Goal: Transaction & Acquisition: Purchase product/service

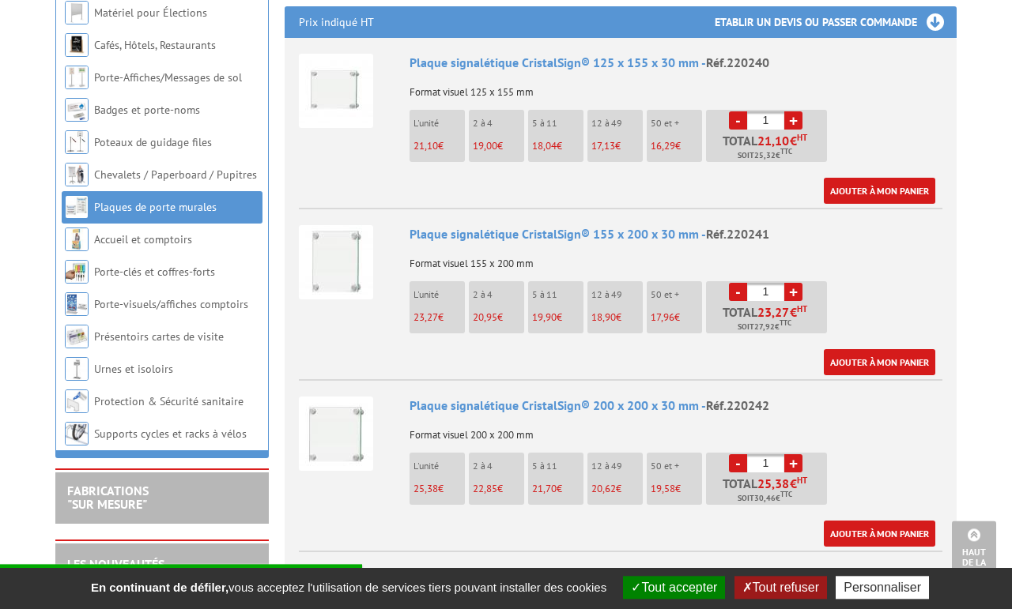
scroll to position [536, 0]
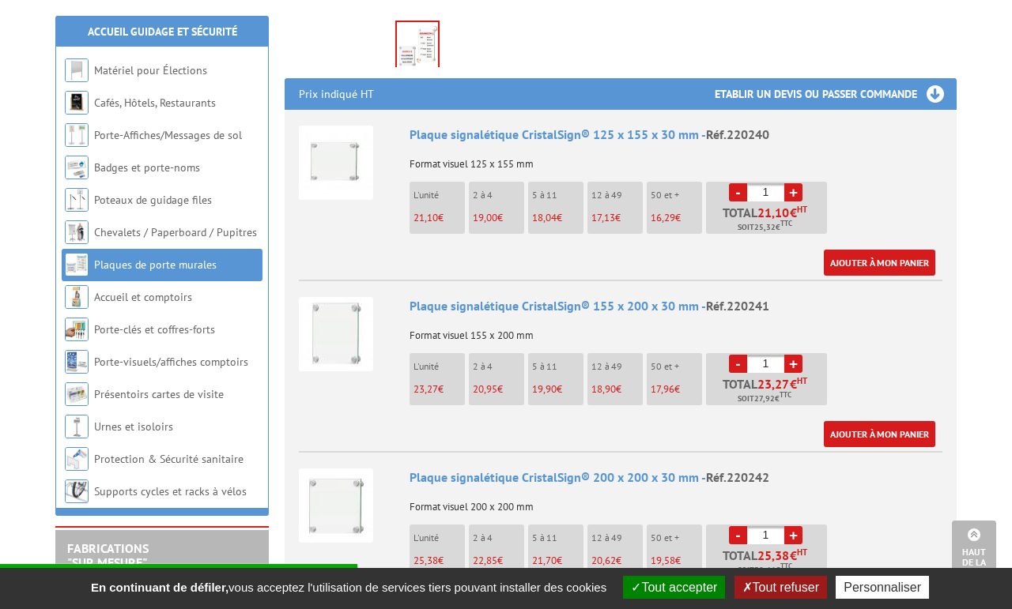
click at [353, 312] on img at bounding box center [336, 334] width 74 height 74
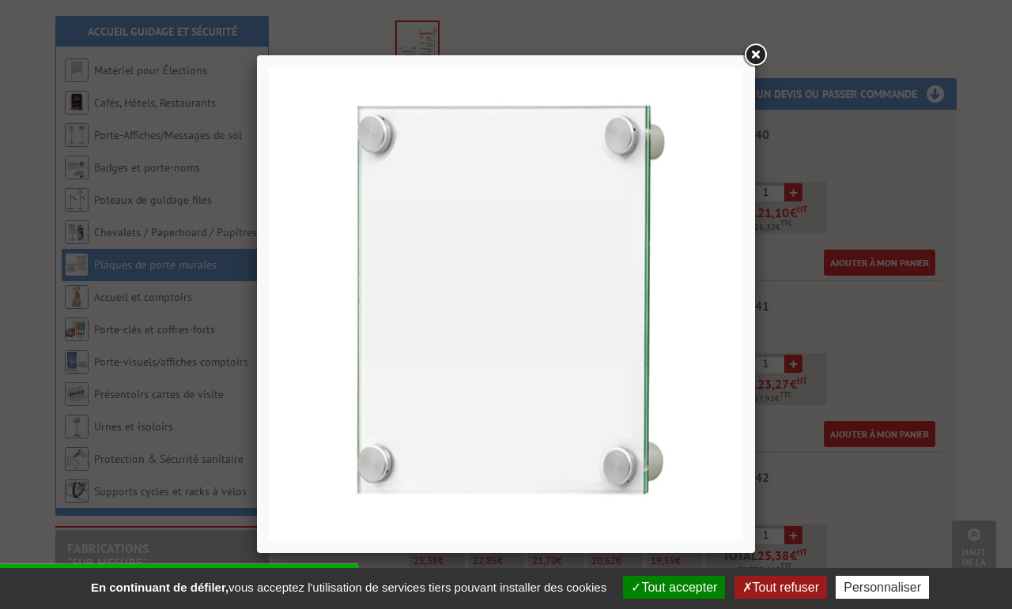
click at [752, 57] on link at bounding box center [755, 55] width 28 height 28
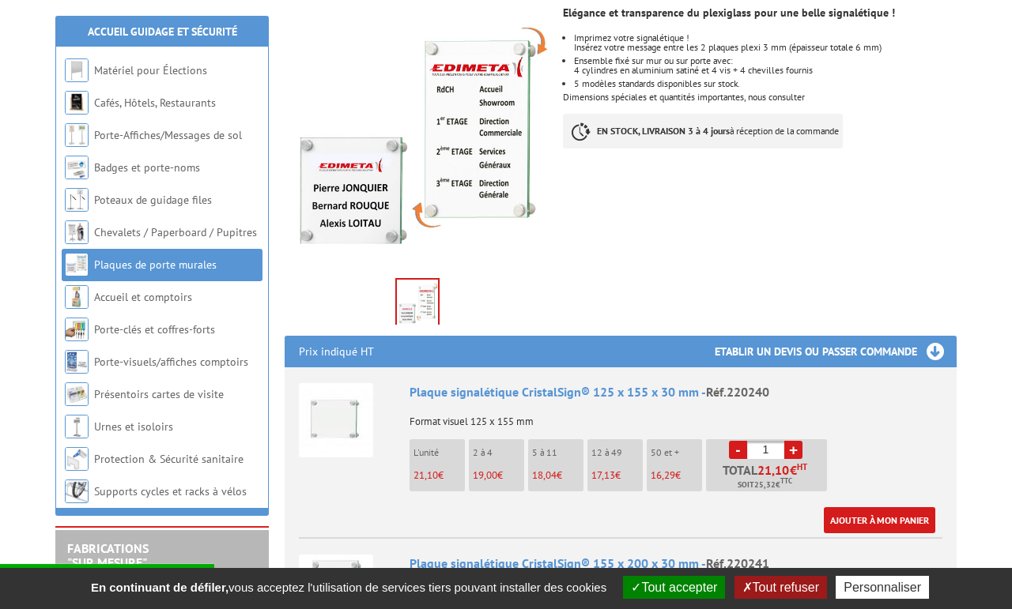
scroll to position [376, 0]
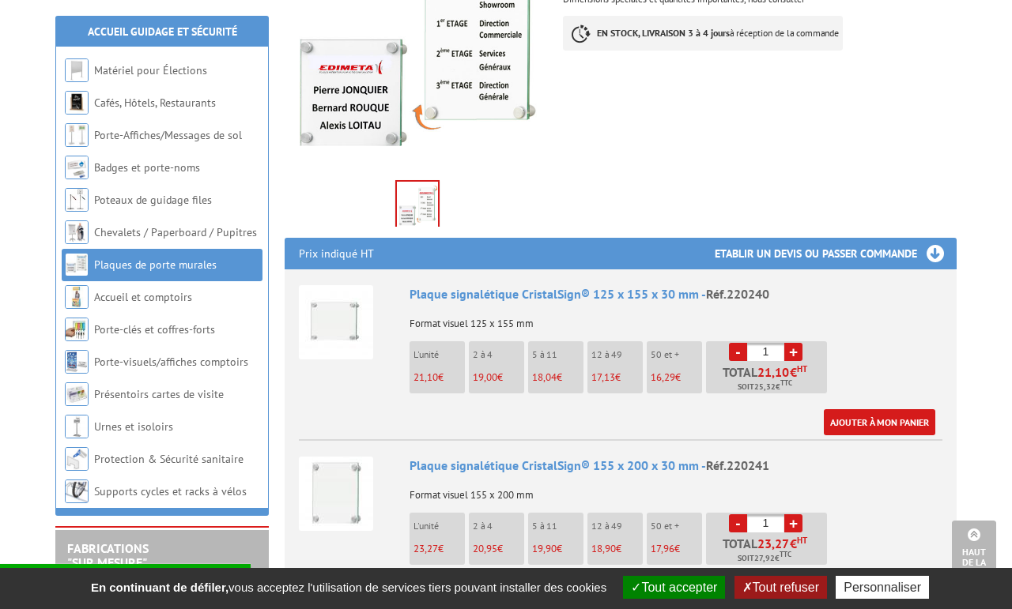
click at [341, 300] on img at bounding box center [336, 322] width 74 height 74
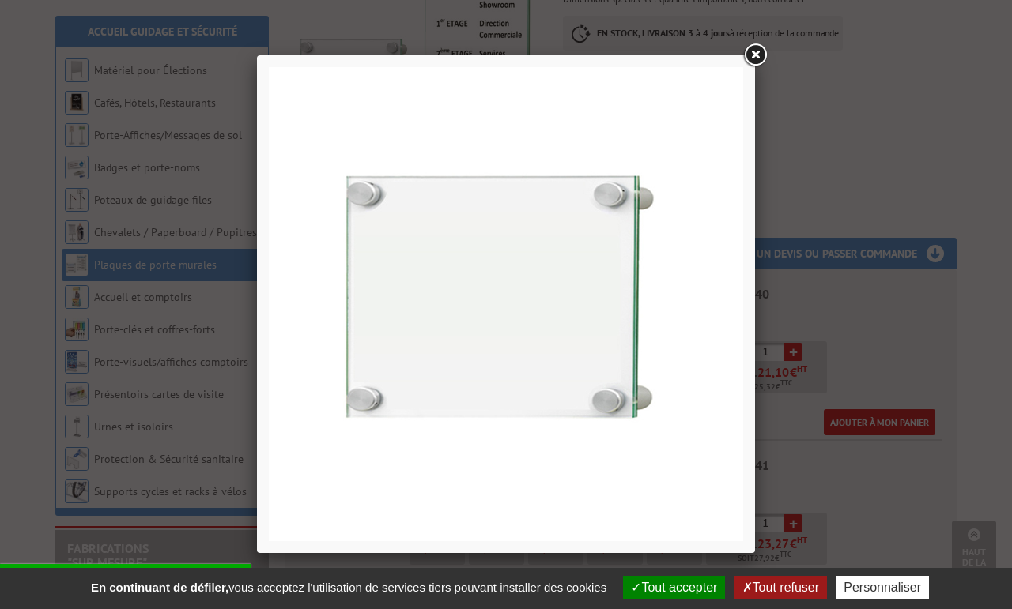
click at [760, 57] on link at bounding box center [755, 55] width 28 height 28
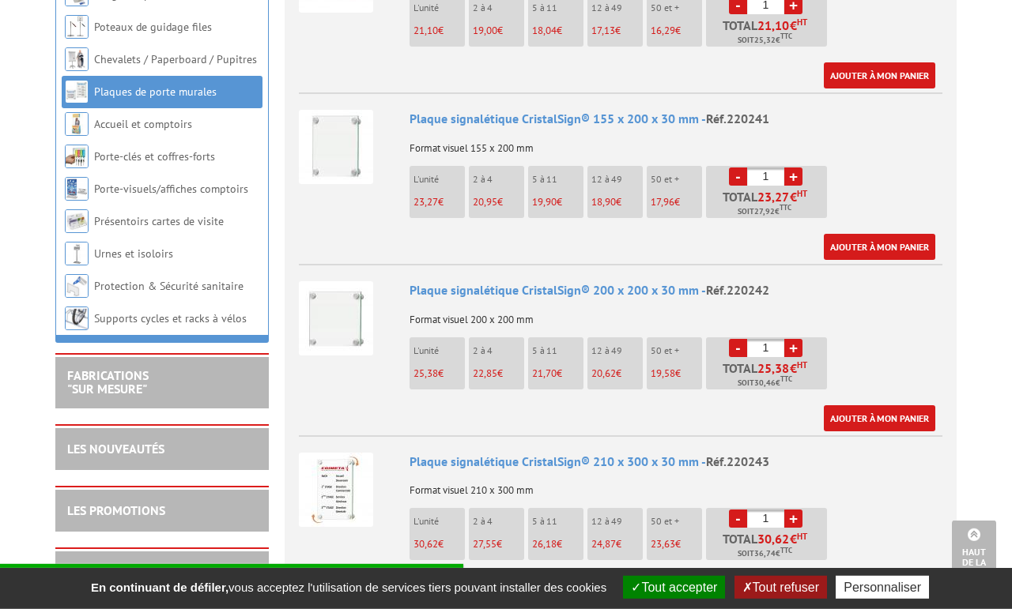
scroll to position [724, 0]
click at [641, 591] on button "Tout accepter" at bounding box center [674, 587] width 102 height 23
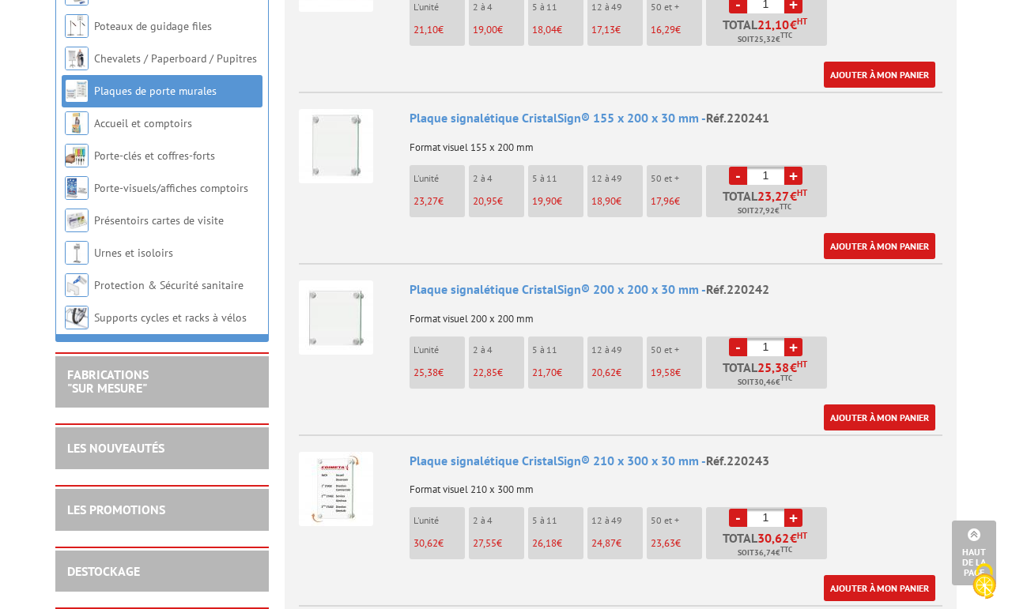
click at [892, 473] on p "Format visuel 210 x 300 mm" at bounding box center [675, 484] width 533 height 22
click at [896, 473] on p "Format visuel 210 x 300 mm" at bounding box center [675, 484] width 533 height 22
drag, startPoint x: 776, startPoint y: 440, endPoint x: 406, endPoint y: 441, distance: 370.7
click at [409, 452] on div "Plaque signalétique CristalSign® 210 x 300 x 30 mm - Réf.220243 Format visuel 2…" at bounding box center [675, 527] width 533 height 150
click at [453, 452] on div "Plaque signalétique CristalSign® 210 x 300 x 30 mm - Réf.220243" at bounding box center [675, 461] width 533 height 18
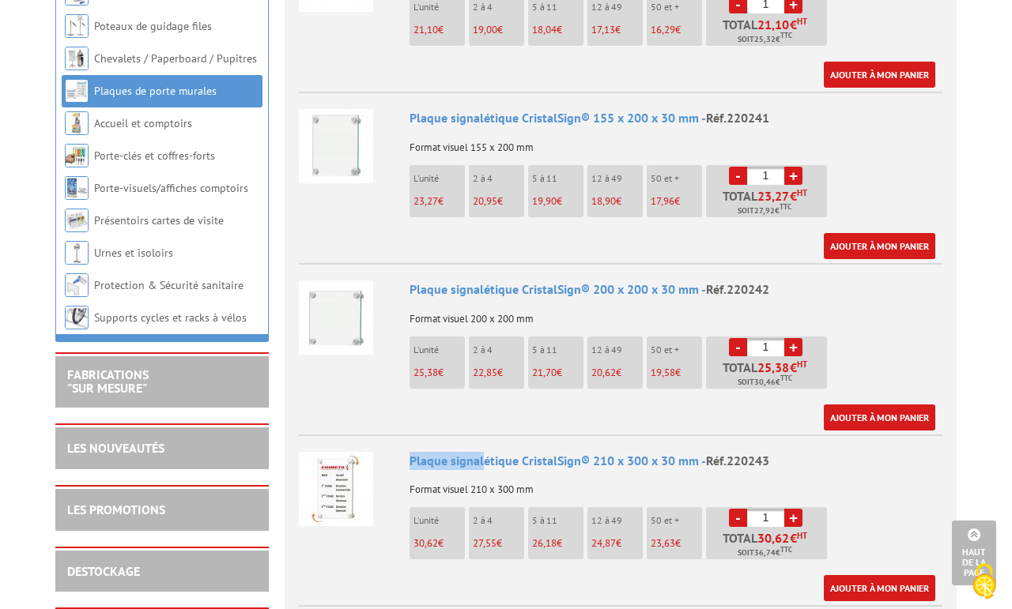
drag, startPoint x: 412, startPoint y: 443, endPoint x: 481, endPoint y: 444, distance: 68.8
click at [481, 452] on div "Plaque signalétique CristalSign® 210 x 300 x 30 mm - Réf.220243" at bounding box center [675, 461] width 533 height 18
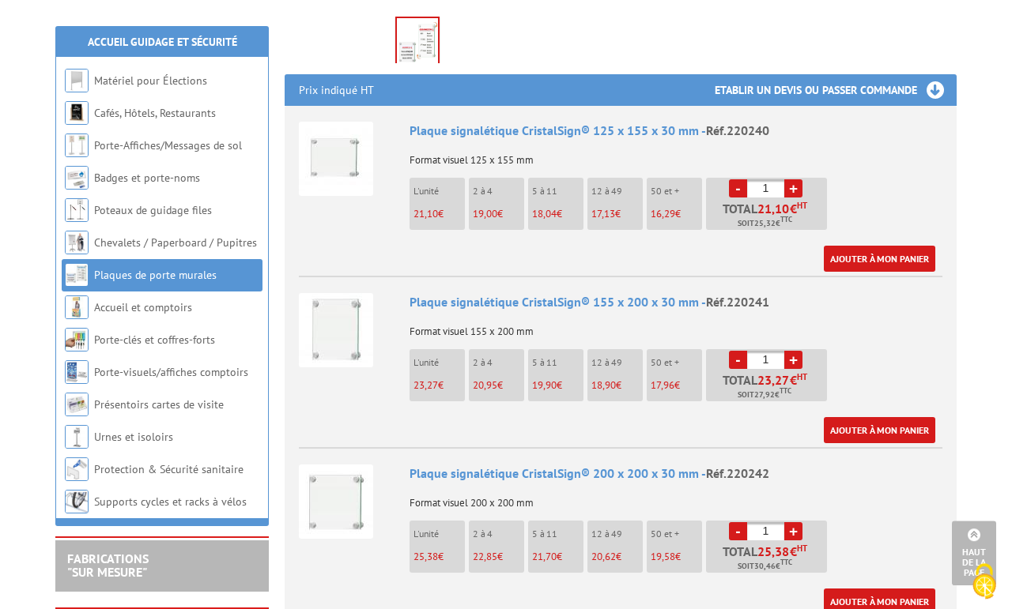
scroll to position [536, 0]
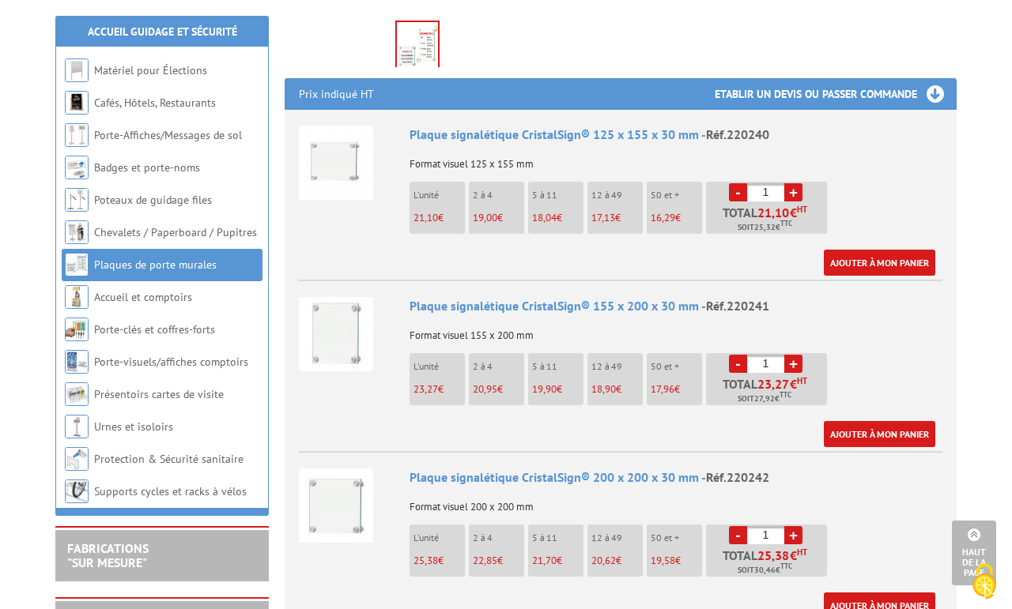
click at [794, 355] on link "+" at bounding box center [793, 364] width 18 height 18
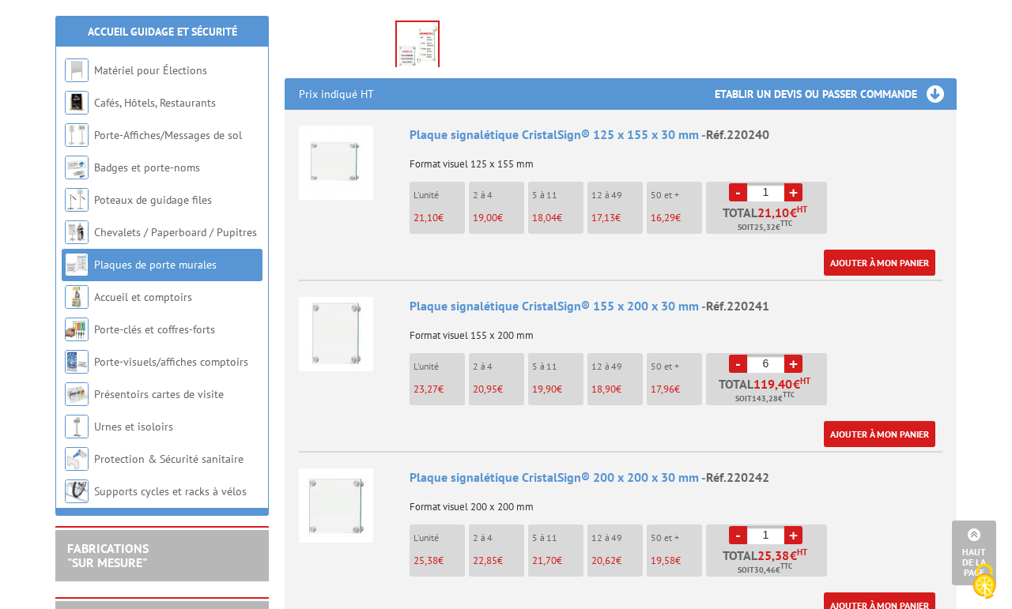
click at [795, 355] on link "+" at bounding box center [793, 364] width 18 height 18
type input "7"
click at [879, 421] on link "Ajouter à mon panier" at bounding box center [879, 434] width 111 height 26
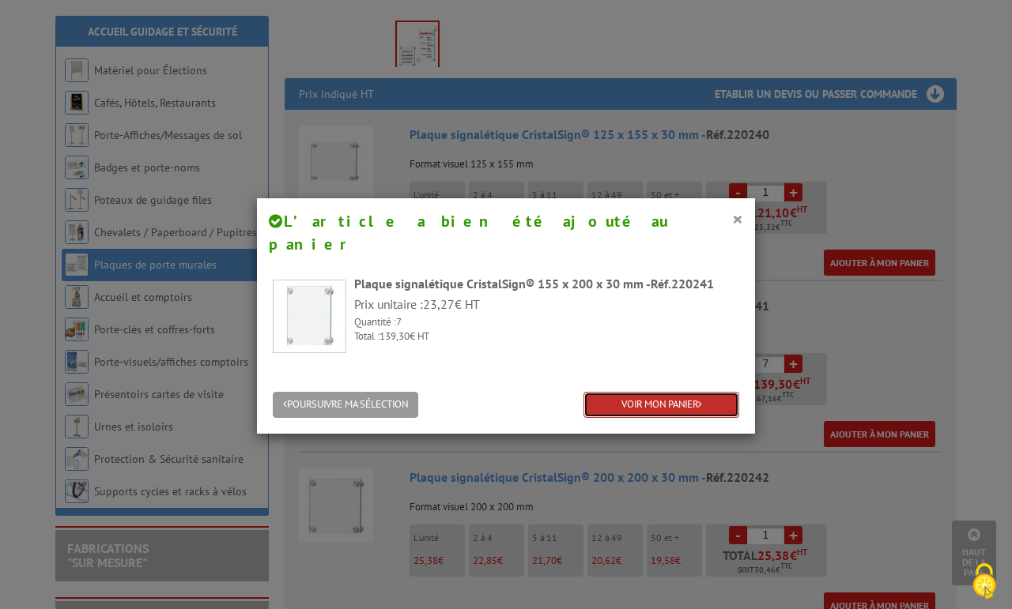
click at [676, 392] on link "VOIR MON PANIER" at bounding box center [661, 405] width 156 height 26
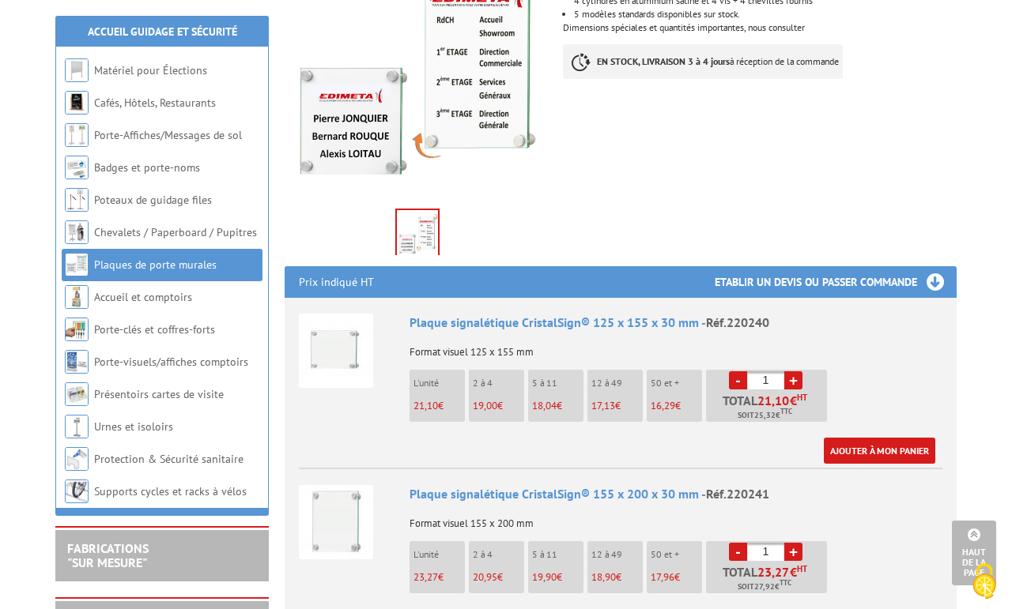
scroll to position [536, 0]
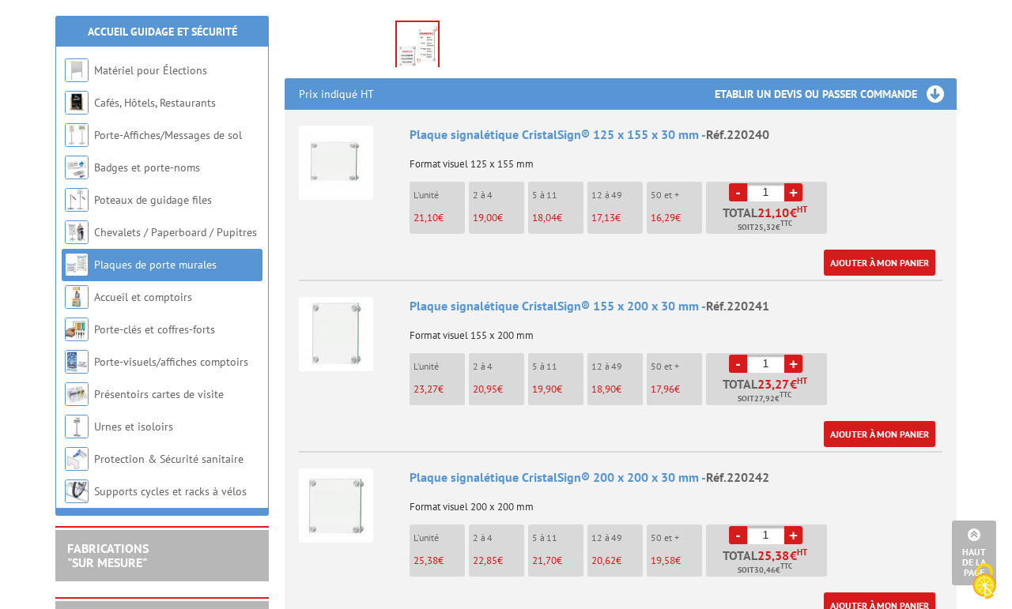
click at [787, 183] on link "+" at bounding box center [793, 192] width 18 height 18
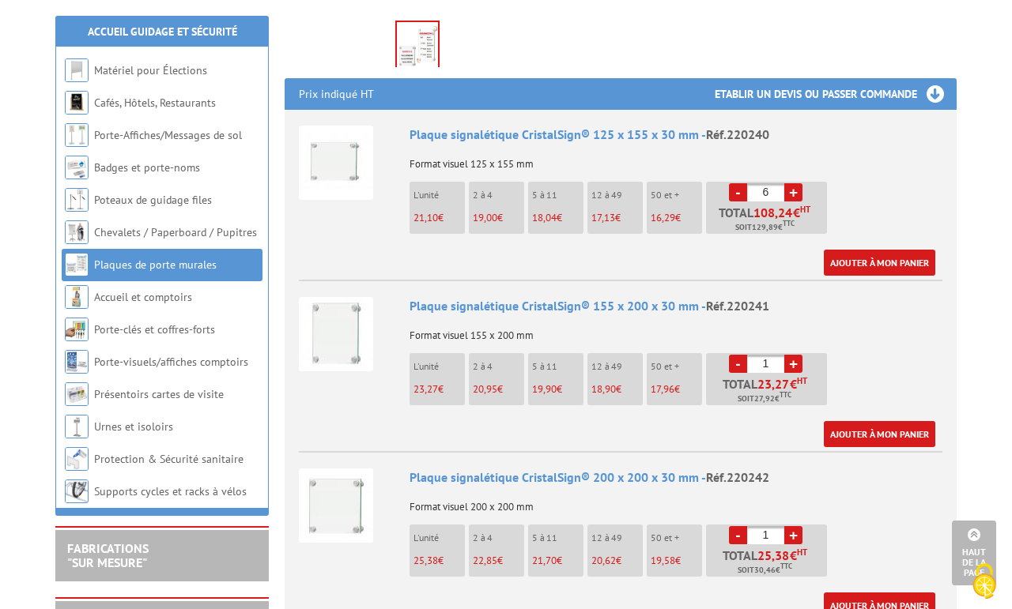
click at [787, 183] on link "+" at bounding box center [793, 192] width 18 height 18
type input "7"
click at [862, 250] on link "Ajouter à mon panier" at bounding box center [879, 263] width 111 height 26
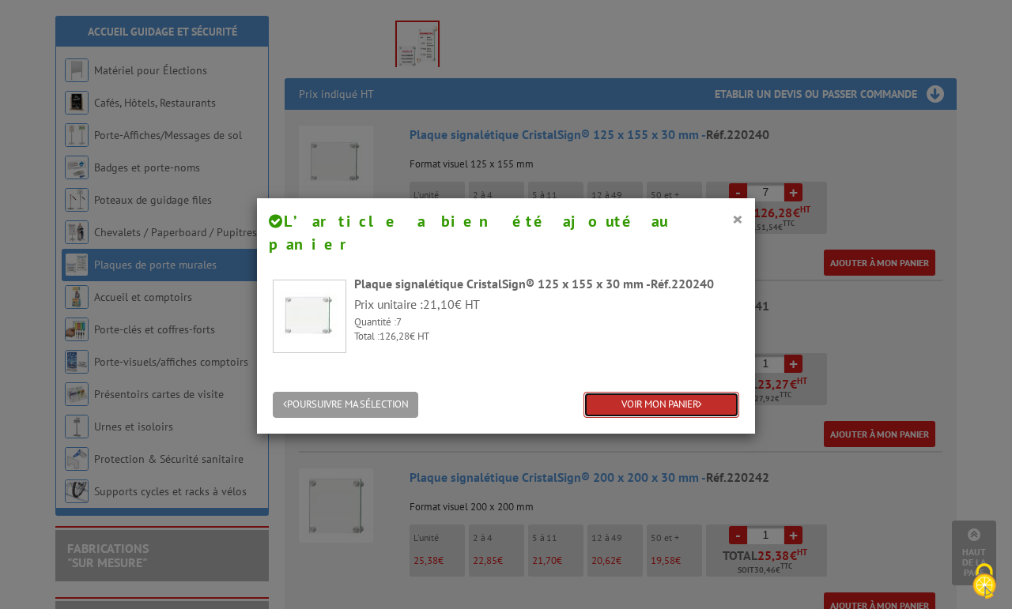
click at [639, 392] on link "VOIR MON PANIER" at bounding box center [661, 405] width 156 height 26
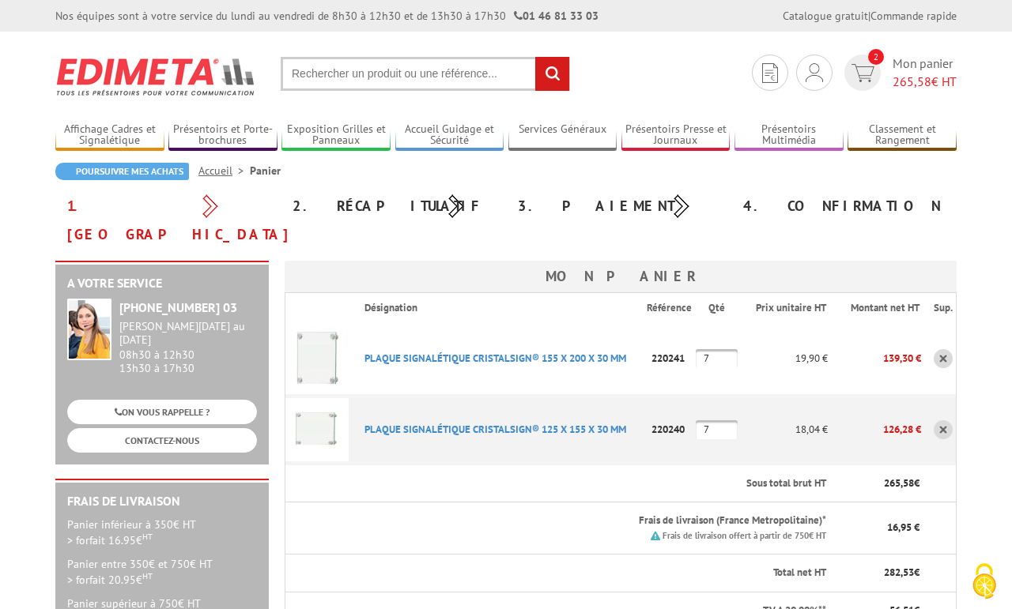
click at [949, 349] on link at bounding box center [943, 358] width 19 height 19
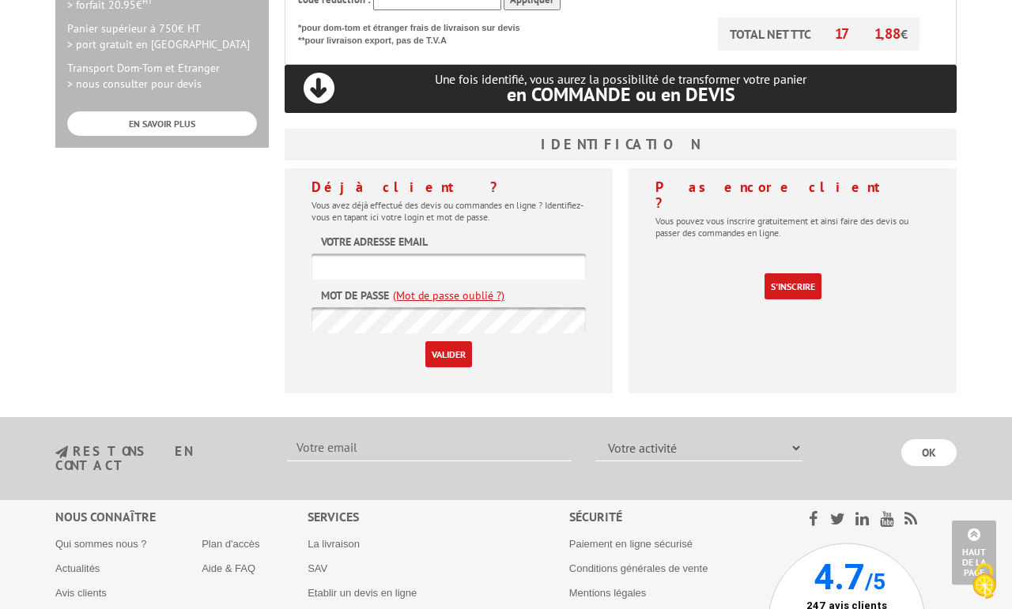
scroll to position [519, 0]
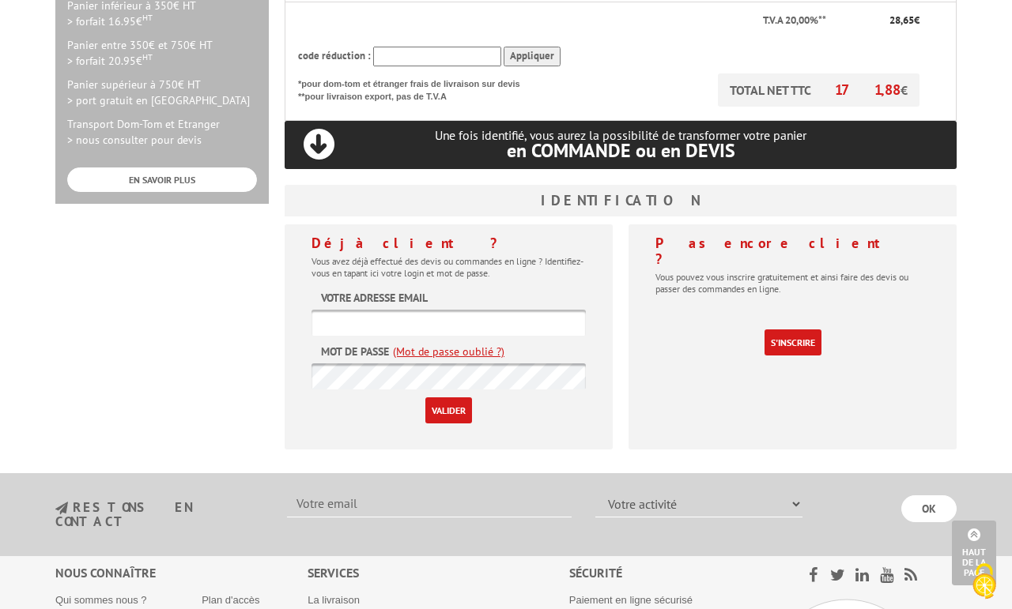
paste input "[EMAIL_ADDRESS][DOMAIN_NAME]"
type input "[EMAIL_ADDRESS][DOMAIN_NAME]"
click at [443, 398] on input "Valider" at bounding box center [448, 411] width 47 height 26
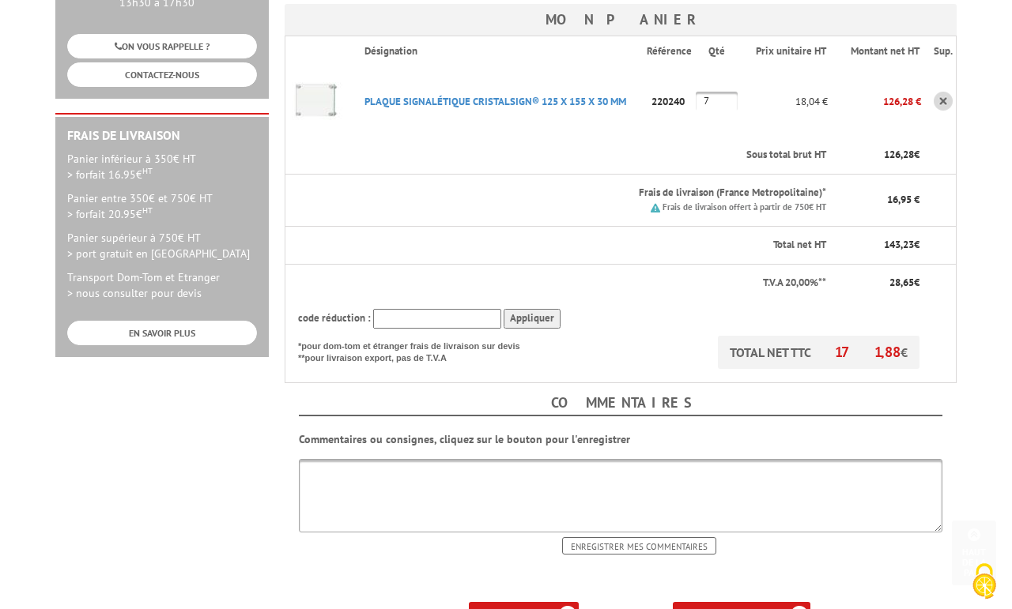
scroll to position [376, 0]
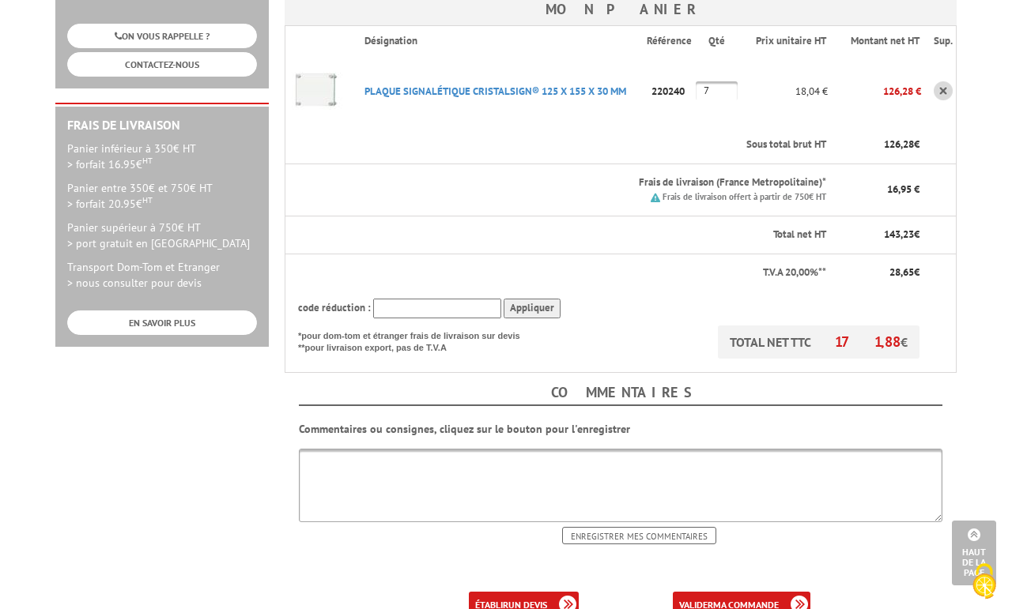
click at [546, 599] on b "un devis" at bounding box center [527, 605] width 39 height 12
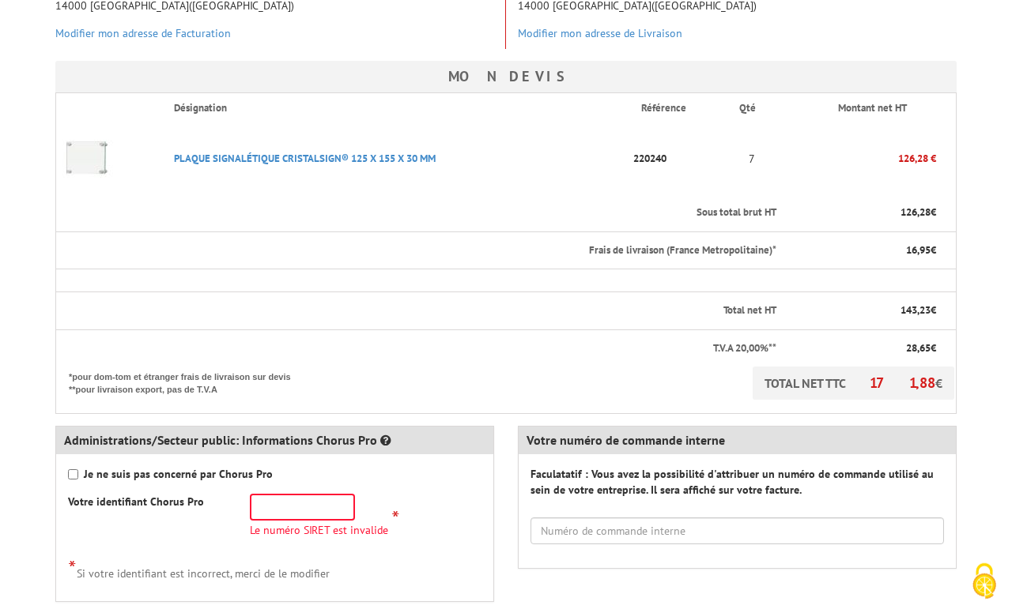
scroll to position [376, 0]
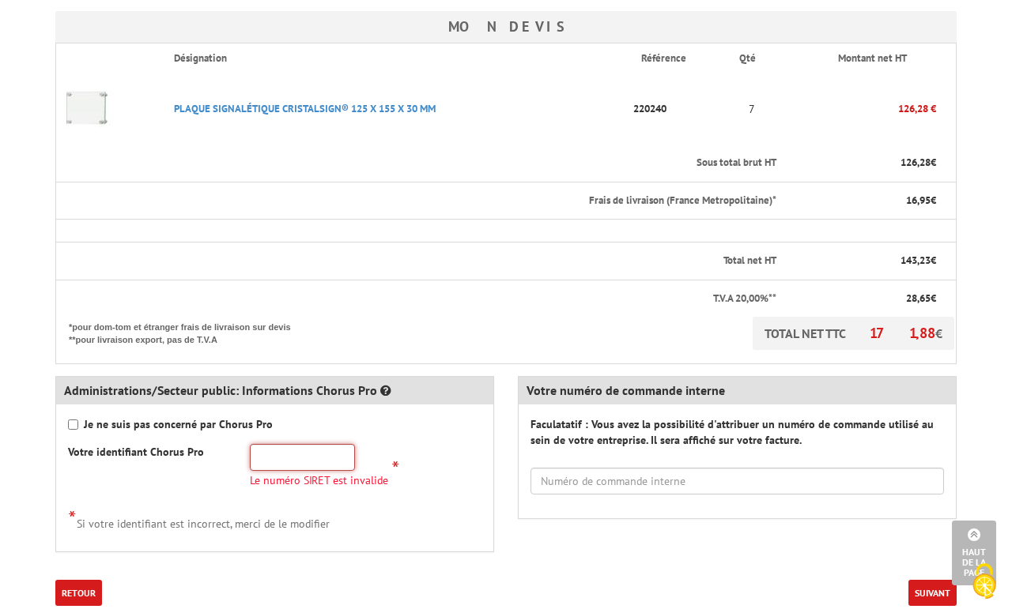
click at [340, 459] on input "text" at bounding box center [302, 457] width 105 height 27
click at [117, 427] on strong "Je ne suis pas concerné par Chorus Pro" at bounding box center [178, 424] width 189 height 14
click at [78, 427] on input "Je ne suis pas concerné par Chorus Pro" at bounding box center [73, 425] width 10 height 10
checkbox input "true"
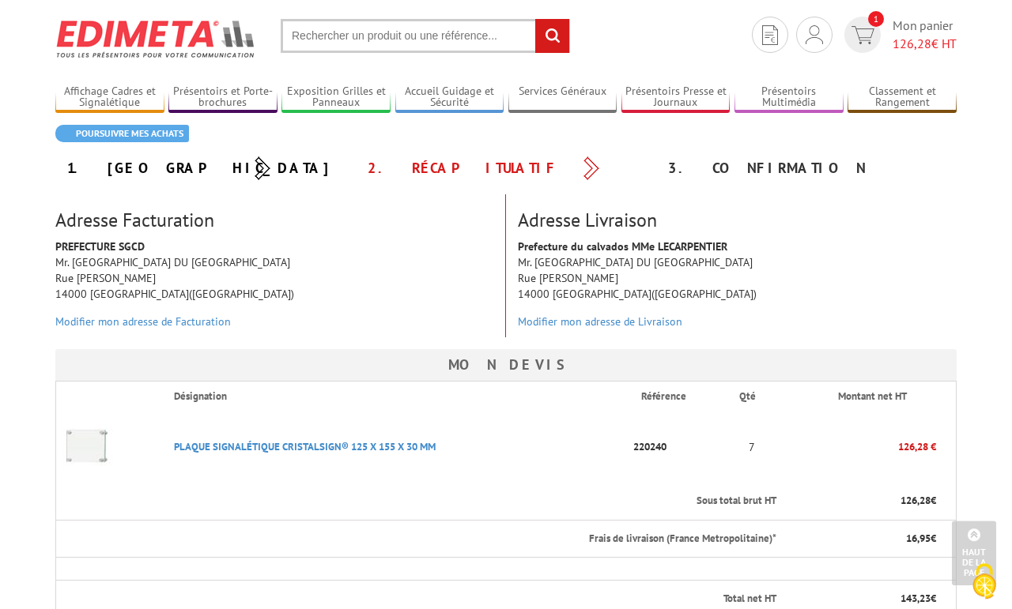
scroll to position [0, 0]
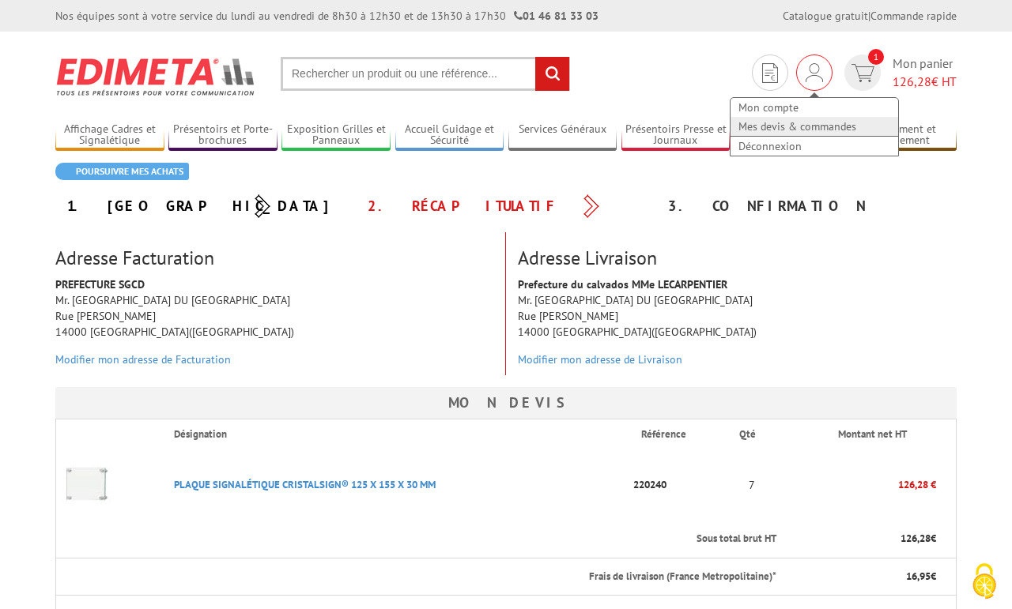
click at [814, 130] on link "Mes devis & commandes" at bounding box center [814, 126] width 168 height 19
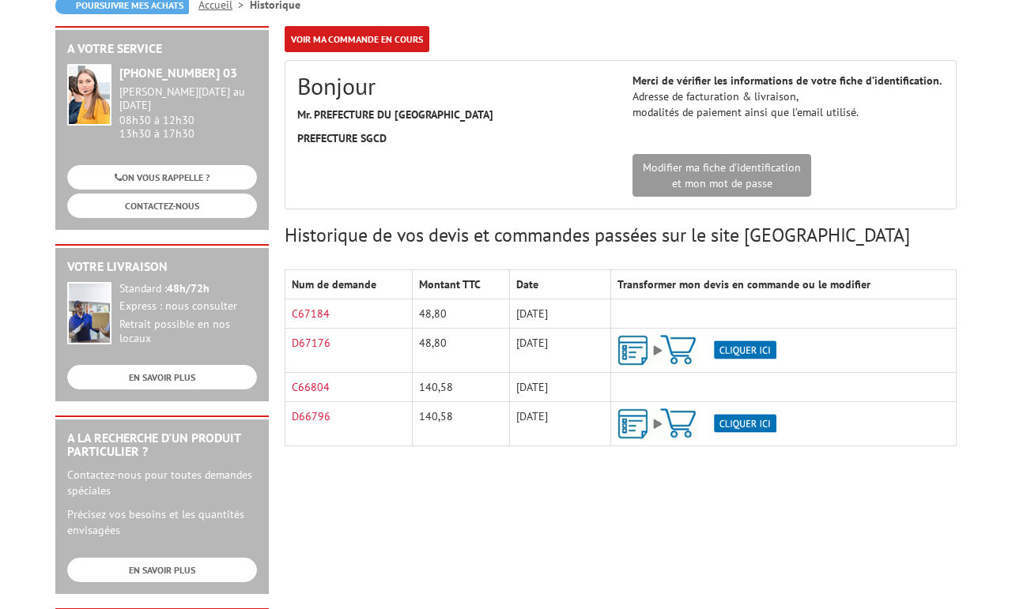
scroll to position [188, 0]
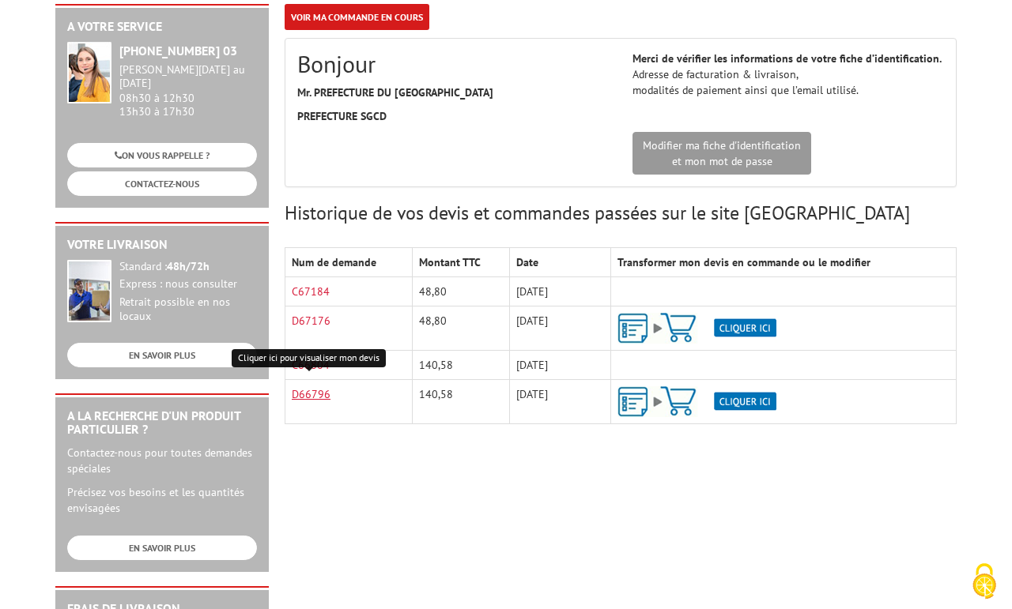
click at [316, 396] on link "D66796" at bounding box center [311, 394] width 39 height 14
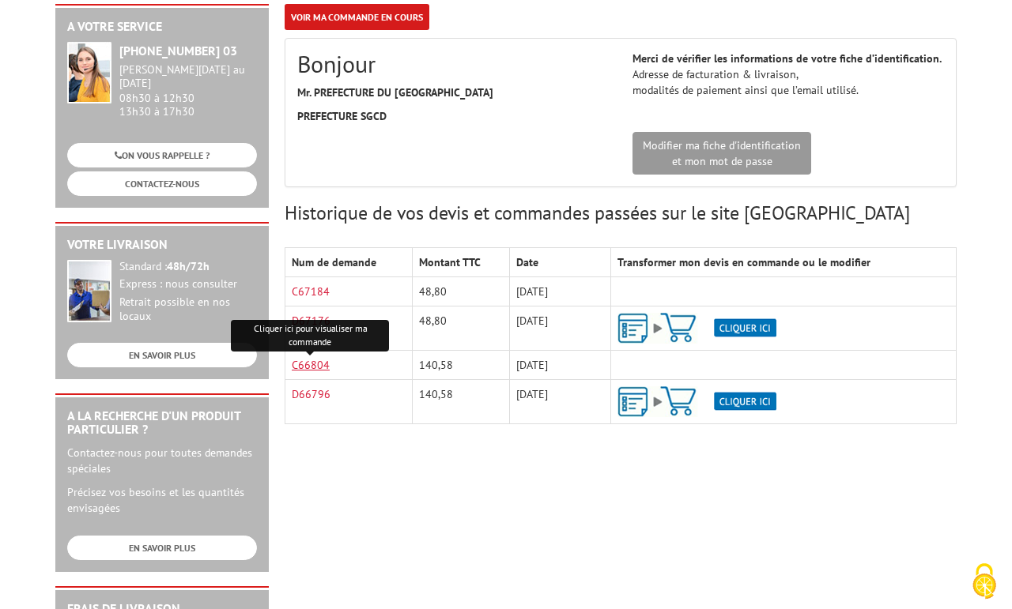
click at [324, 364] on link "C66804" at bounding box center [311, 365] width 38 height 14
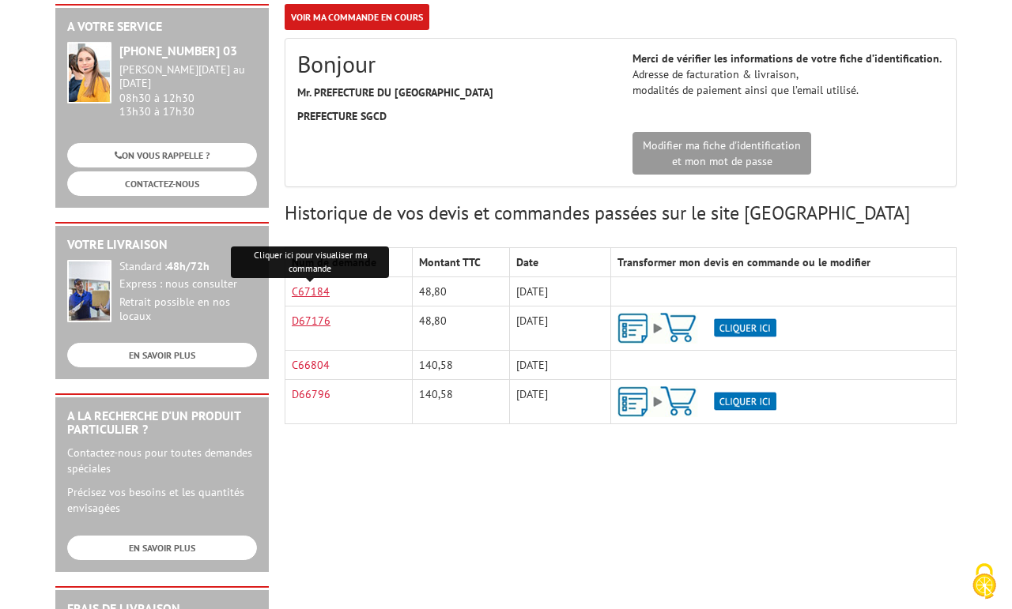
click at [321, 296] on link "C67184" at bounding box center [311, 292] width 38 height 14
click at [318, 325] on link "D67176" at bounding box center [311, 321] width 39 height 14
click at [627, 335] on img at bounding box center [696, 328] width 159 height 31
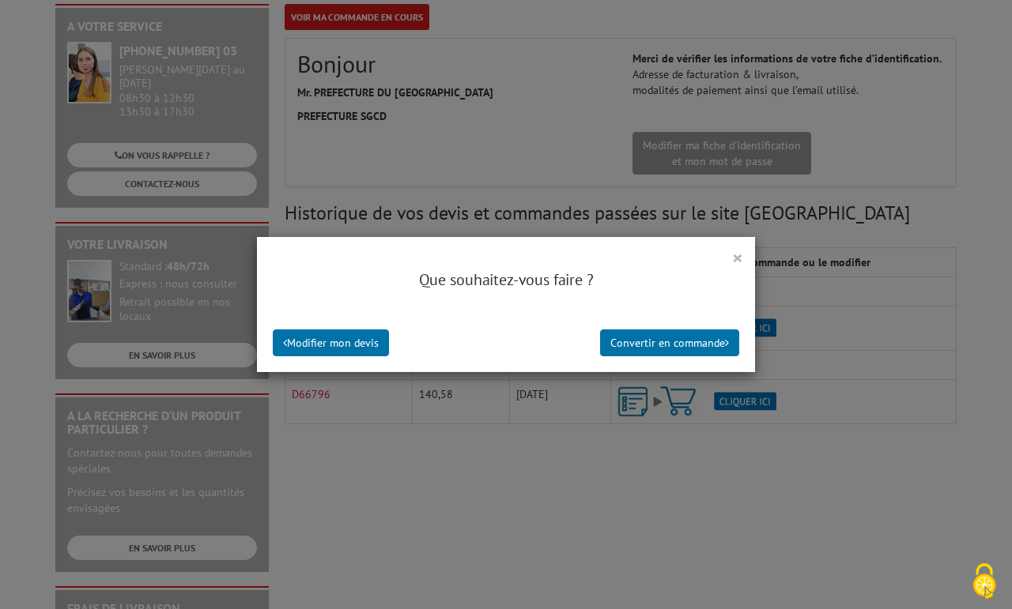
click at [739, 257] on button "×" at bounding box center [737, 257] width 11 height 21
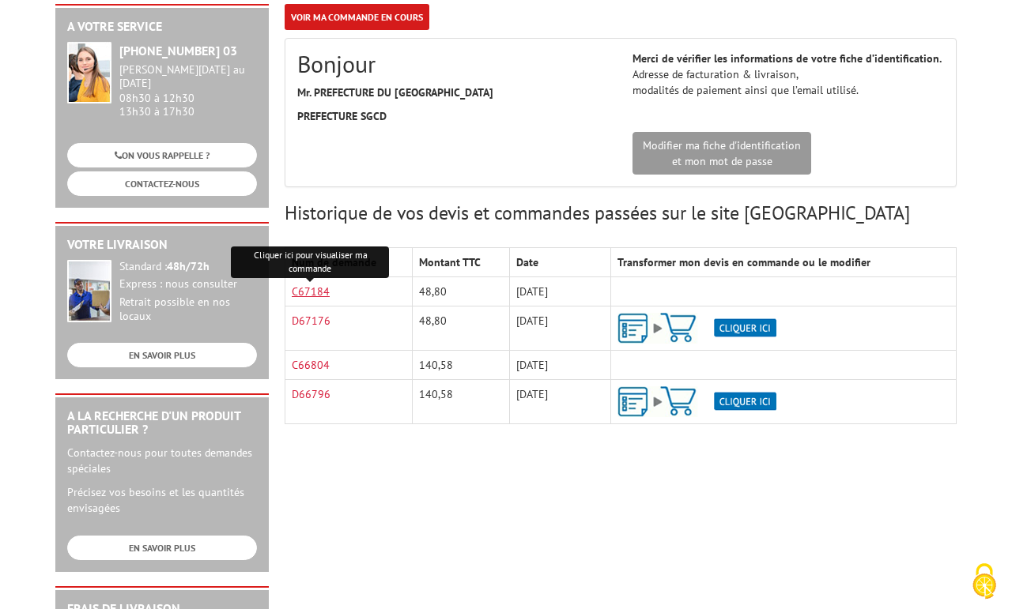
click at [315, 292] on link "C67184" at bounding box center [311, 292] width 38 height 14
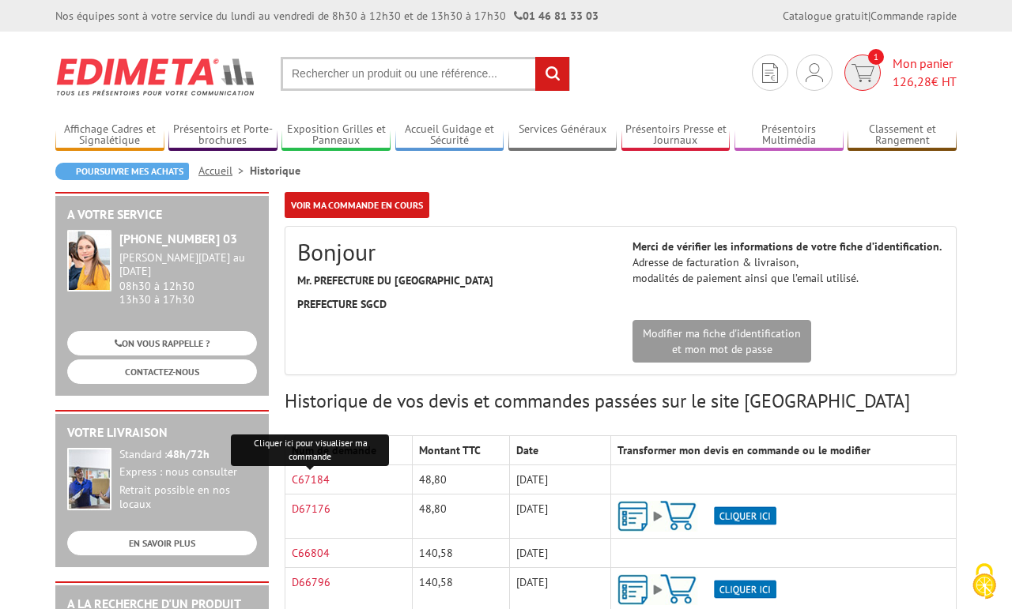
click at [865, 68] on img at bounding box center [862, 73] width 23 height 18
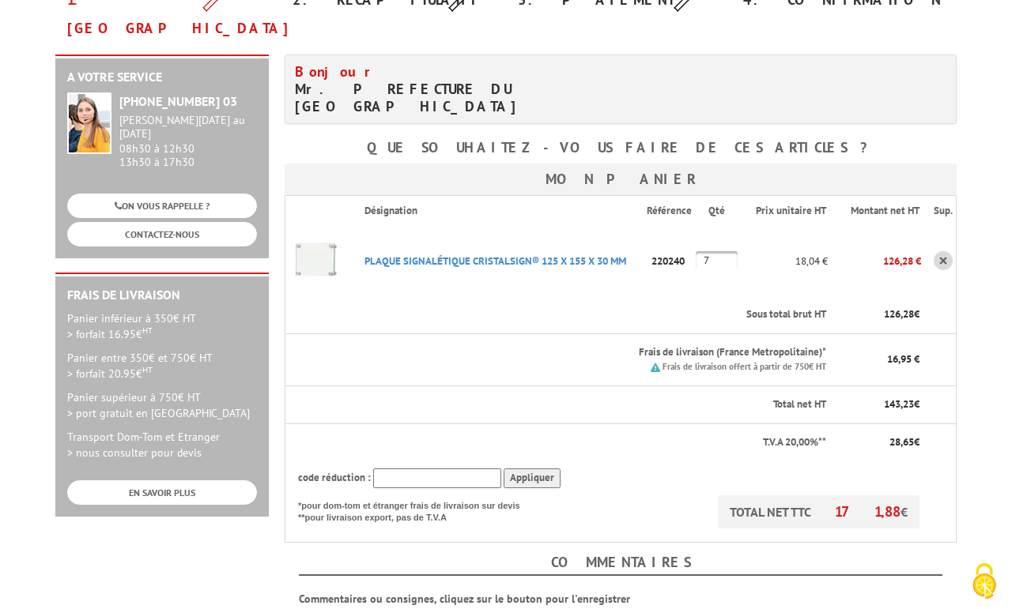
scroll to position [376, 0]
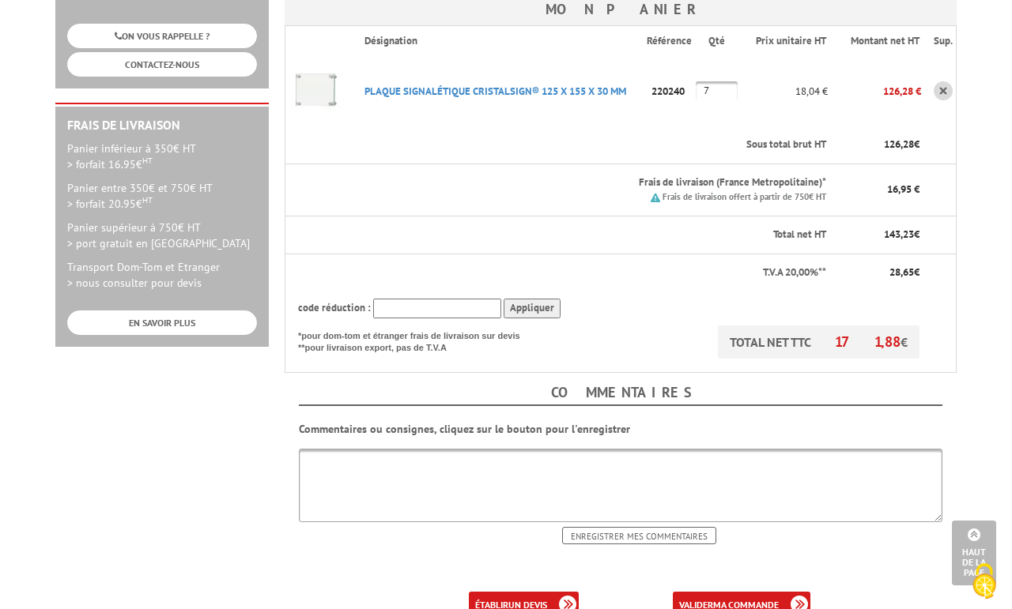
click at [539, 599] on b "un devis" at bounding box center [527, 605] width 39 height 12
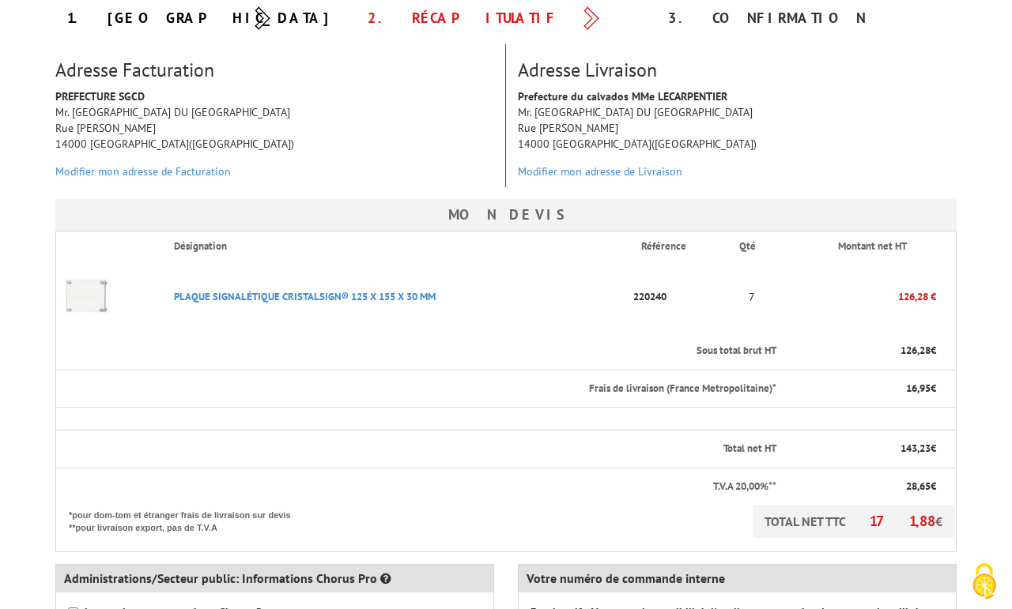
scroll to position [564, 0]
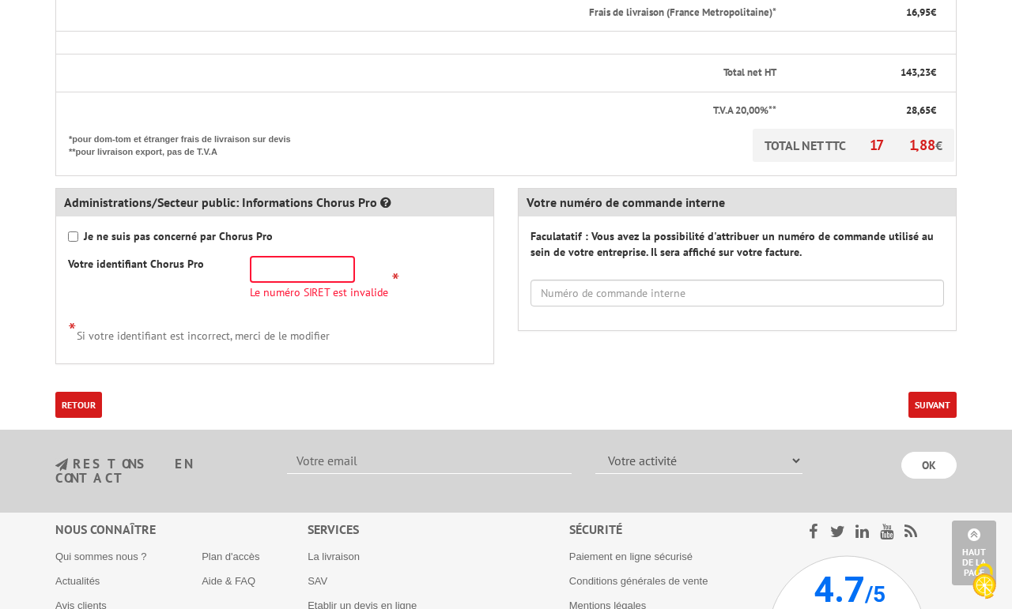
click at [110, 238] on strong "Je ne suis pas concerné par Chorus Pro" at bounding box center [178, 236] width 189 height 14
click at [78, 238] on input "Je ne suis pas concerné par Chorus Pro" at bounding box center [73, 237] width 10 height 10
checkbox input "true"
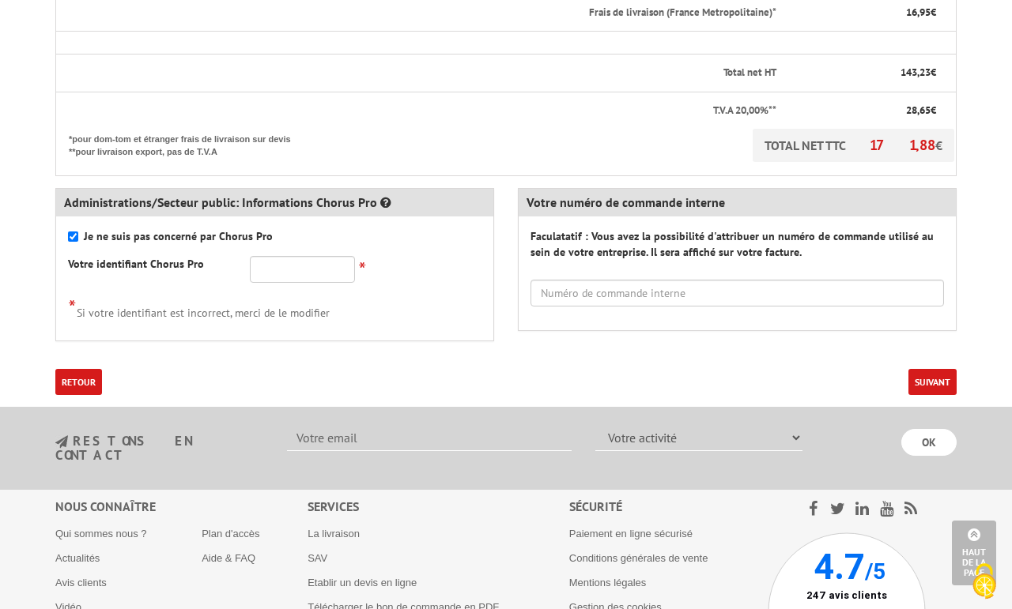
click at [914, 376] on button "Suivant" at bounding box center [932, 382] width 48 height 26
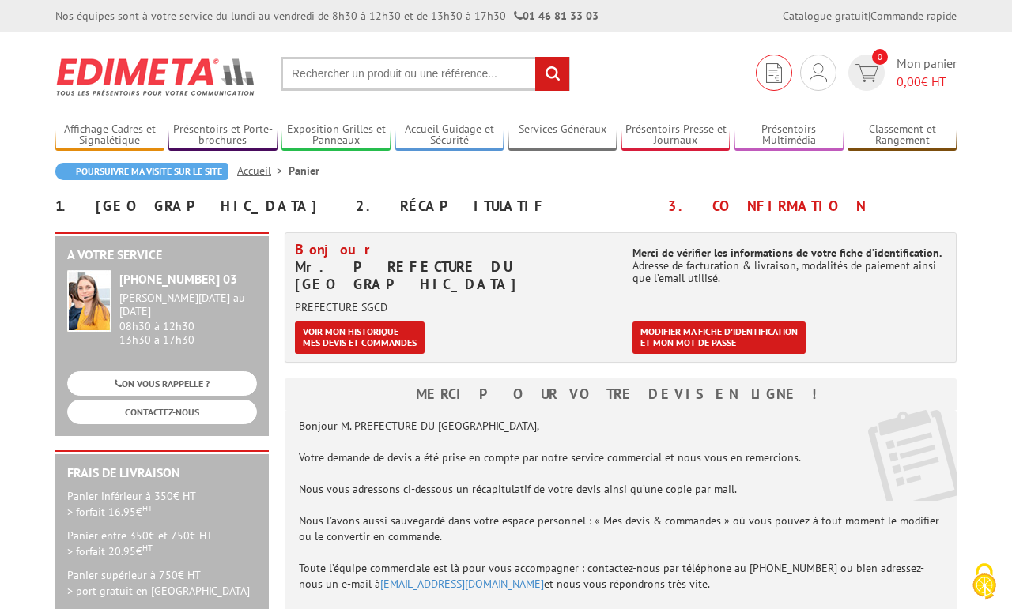
click at [782, 69] on link at bounding box center [774, 73] width 36 height 36
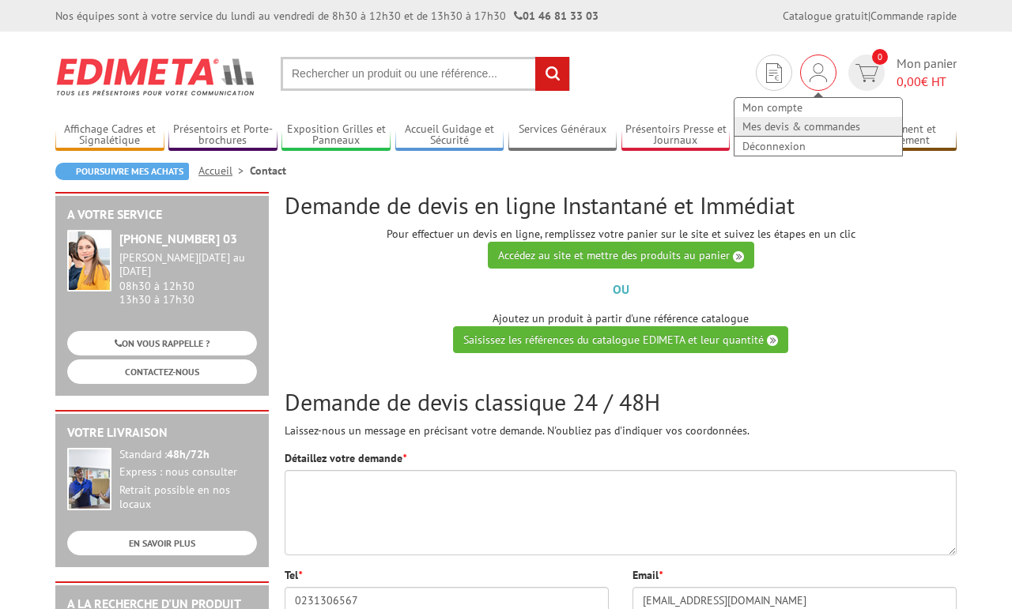
click at [803, 123] on link "Mes devis & commandes" at bounding box center [818, 126] width 168 height 19
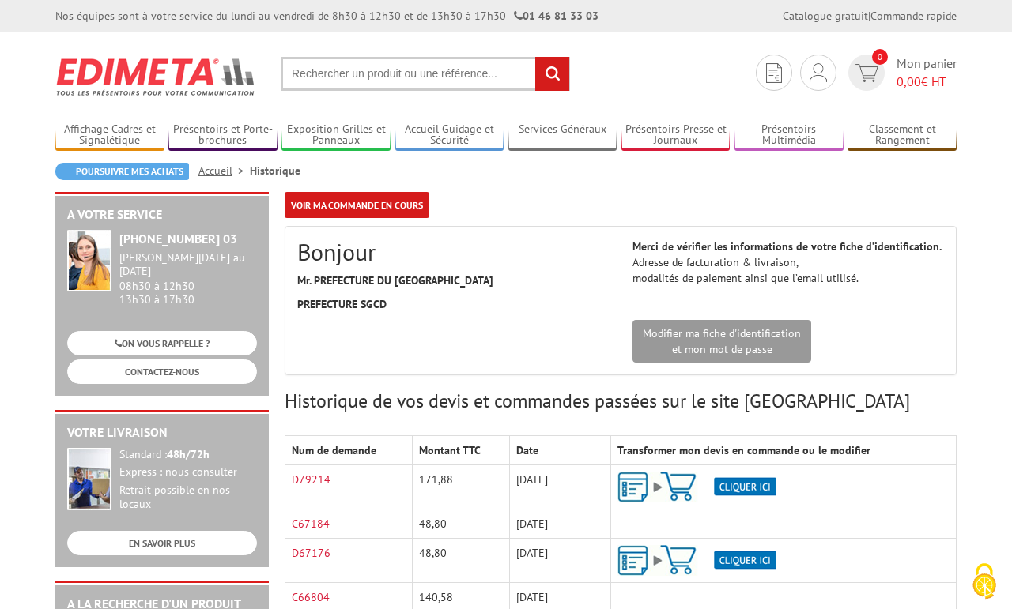
scroll to position [188, 0]
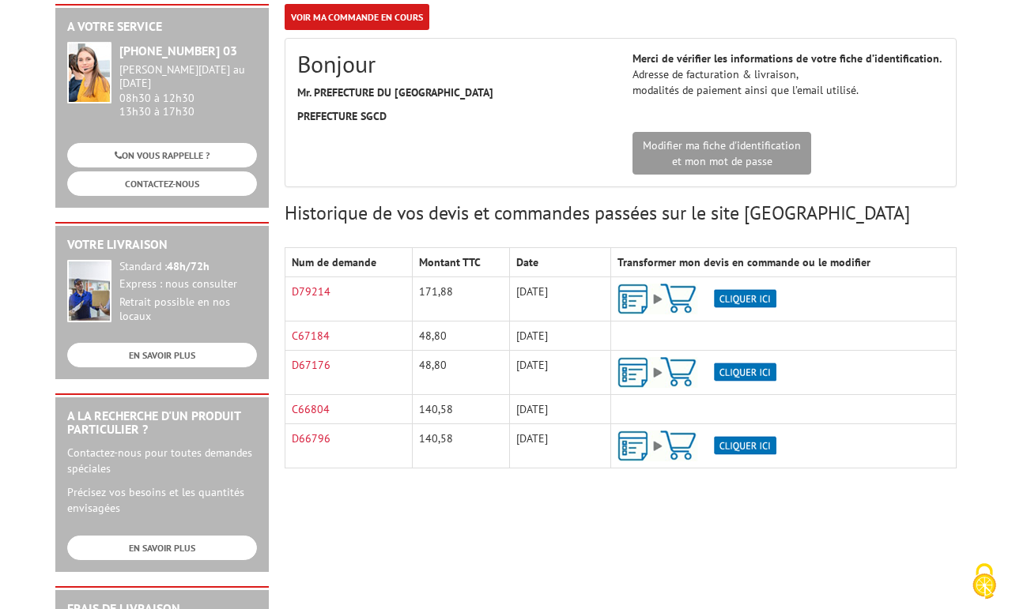
click at [314, 282] on td "D79214" at bounding box center [348, 299] width 127 height 44
click at [314, 287] on link "D79214" at bounding box center [311, 292] width 39 height 14
